Goal: Task Accomplishment & Management: Manage account settings

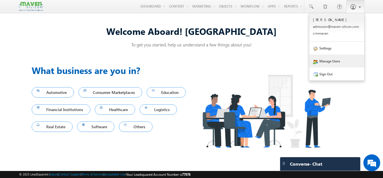
click at [334, 62] on link "Manage Users" at bounding box center [336, 60] width 55 height 13
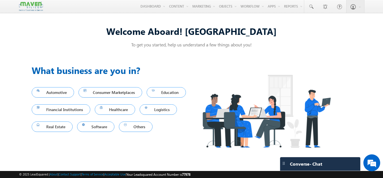
drag, startPoint x: 327, startPoint y: 60, endPoint x: 315, endPoint y: 88, distance: 30.4
click at [0, 0] on link "Manage Users" at bounding box center [0, 0] width 0 height 0
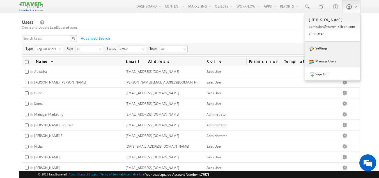
click at [325, 50] on link "Settings" at bounding box center [332, 48] width 55 height 13
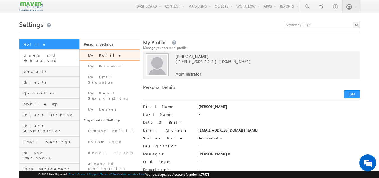
click at [59, 59] on link "Users and Permissions" at bounding box center [49, 58] width 60 height 16
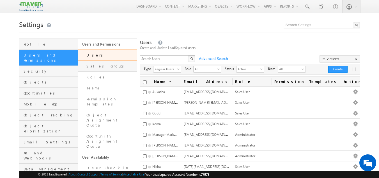
click at [111, 70] on link "Sales Groups" at bounding box center [107, 66] width 59 height 11
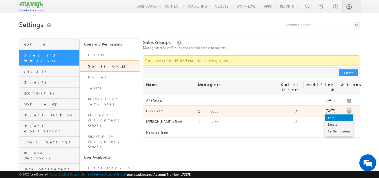
click at [332, 114] on link "Edit" at bounding box center [339, 117] width 28 height 7
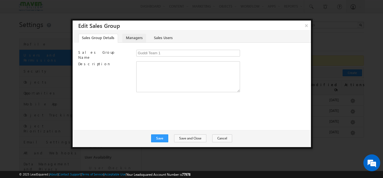
click at [132, 38] on link "Managers" at bounding box center [134, 38] width 24 height 9
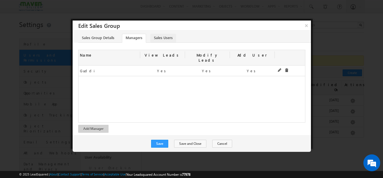
click at [161, 38] on link "Sales Users" at bounding box center [163, 38] width 26 height 9
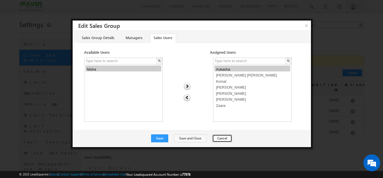
click at [217, 142] on button "Cancel" at bounding box center [222, 138] width 20 height 8
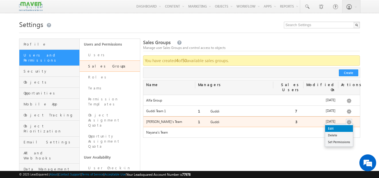
click at [328, 125] on link "Edit" at bounding box center [339, 128] width 28 height 7
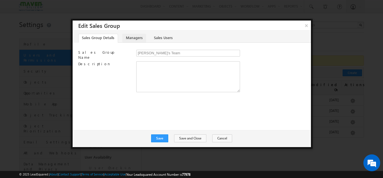
click at [130, 38] on link "Managers" at bounding box center [134, 38] width 24 height 9
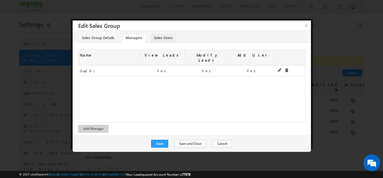
click at [167, 37] on link "Sales Users" at bounding box center [163, 38] width 26 height 9
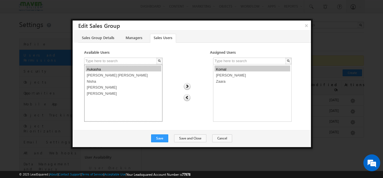
select select "49994b37-7cd7-11f0-b1e3-0623476dd86d"
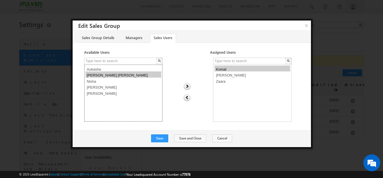
click at [112, 74] on option "Gagandip Singh Saini" at bounding box center [124, 74] width 76 height 6
click at [187, 86] on img at bounding box center [187, 86] width 8 height 7
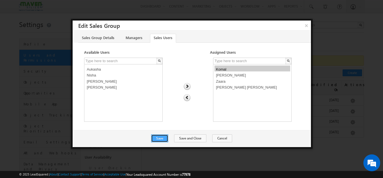
click at [165, 137] on button "Save" at bounding box center [159, 138] width 17 height 8
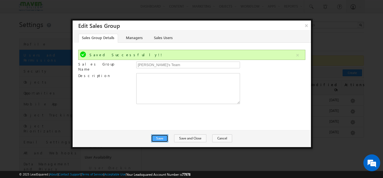
click at [161, 139] on button "Save" at bounding box center [159, 138] width 17 height 8
click at [191, 139] on button "Save and Close" at bounding box center [190, 138] width 32 height 8
